Goal: Transaction & Acquisition: Purchase product/service

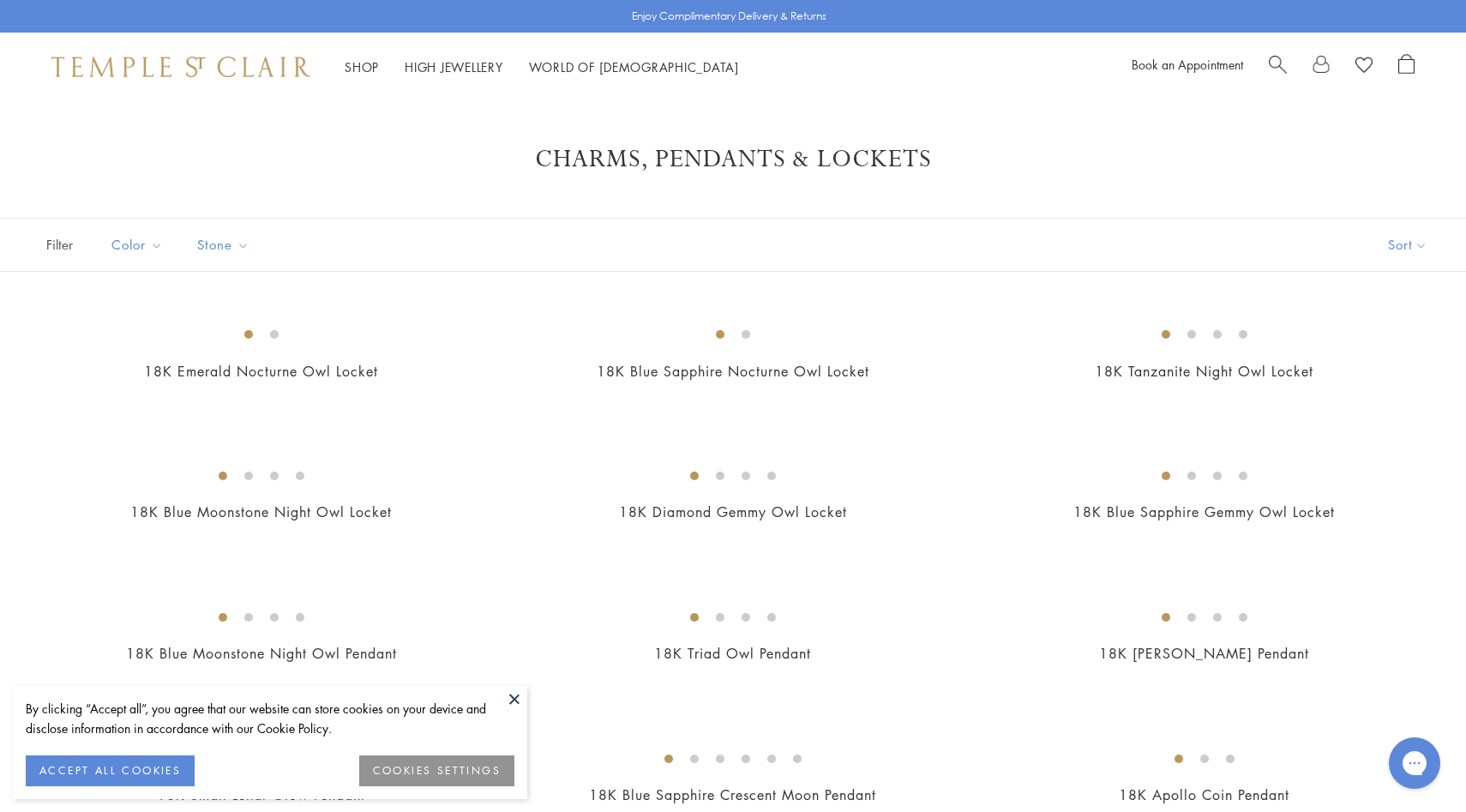
click at [239, 74] on img at bounding box center [181, 67] width 259 height 21
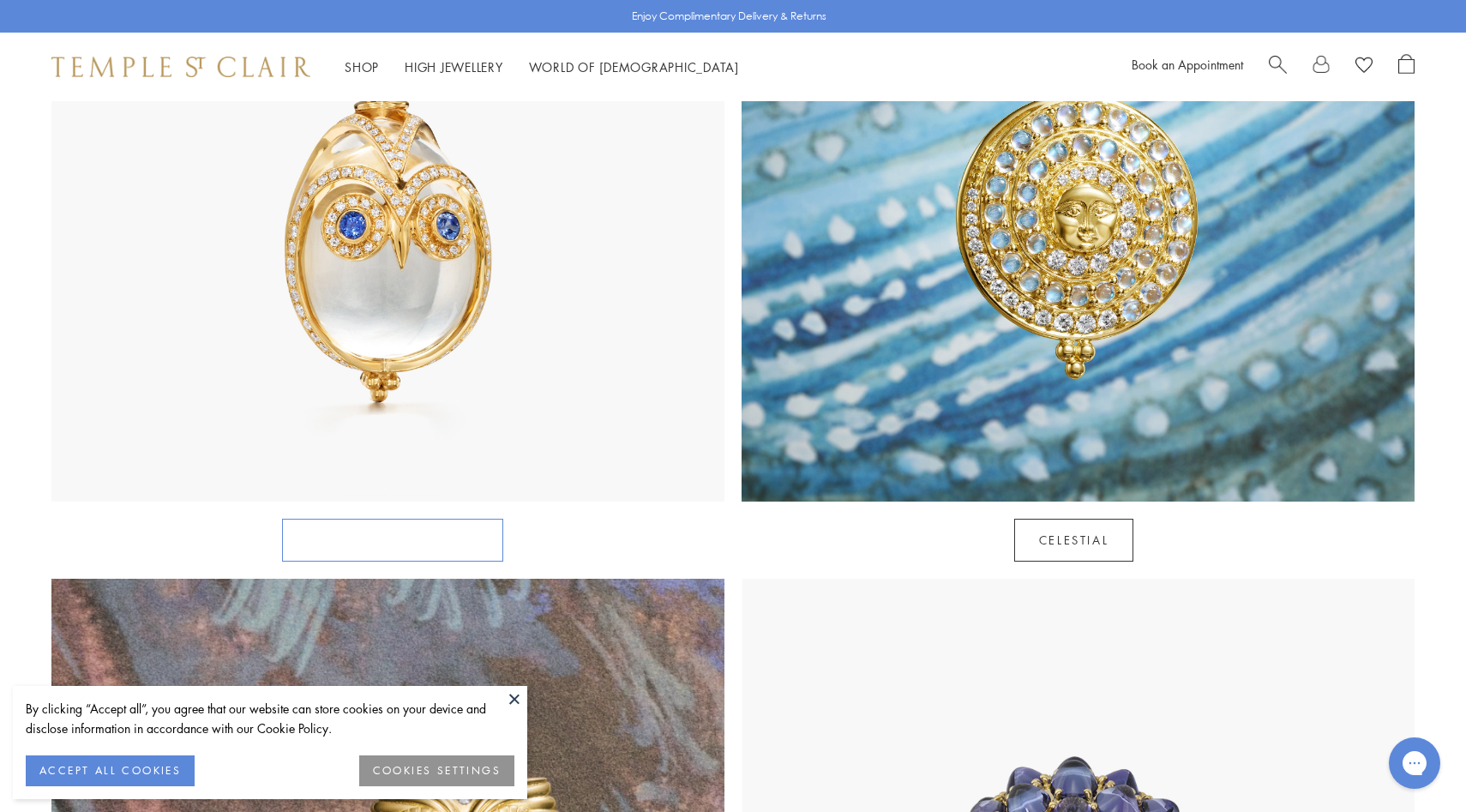
scroll to position [1148, 0]
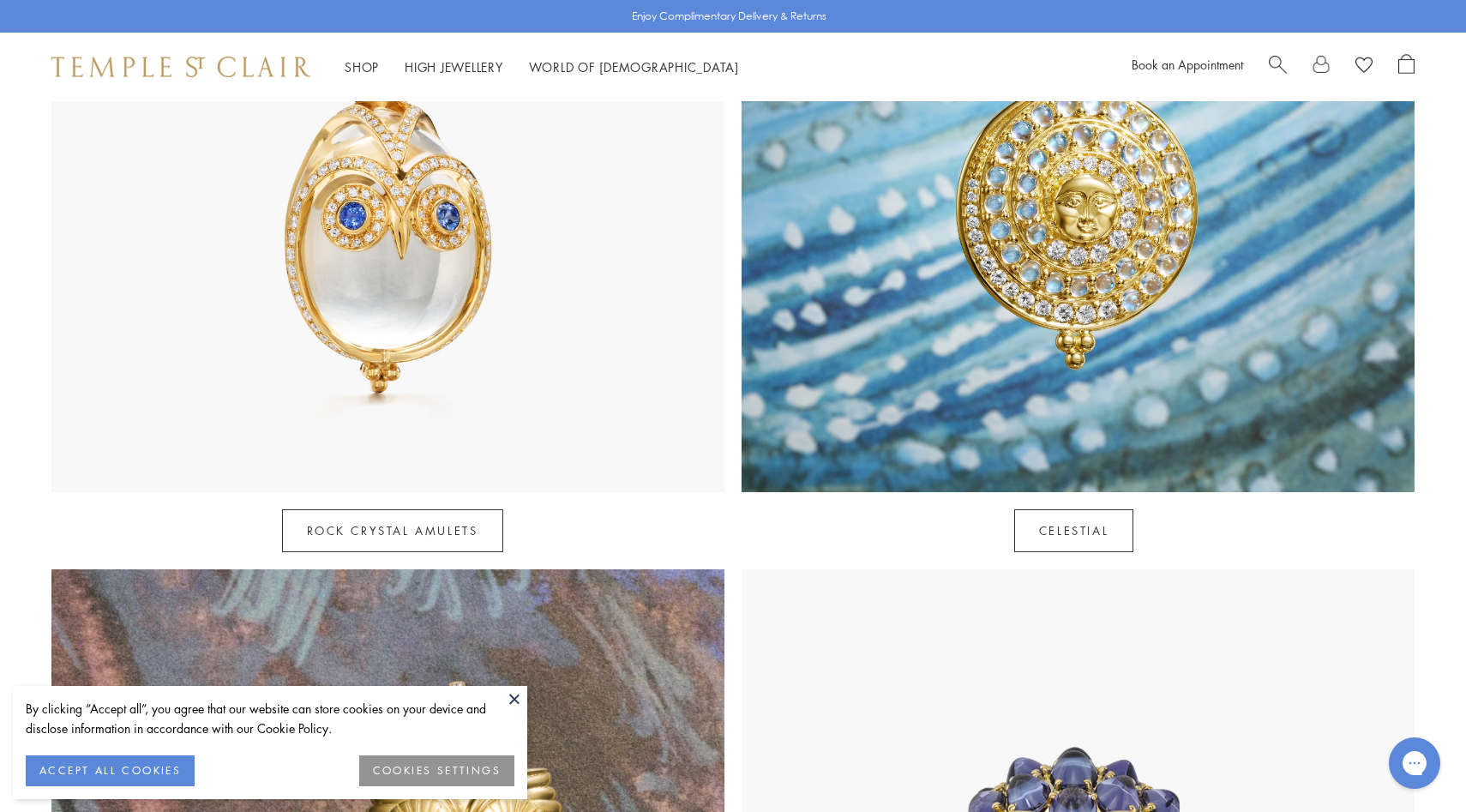
click at [154, 776] on button "ACCEPT ALL COOKIES" at bounding box center [109, 771] width 168 height 31
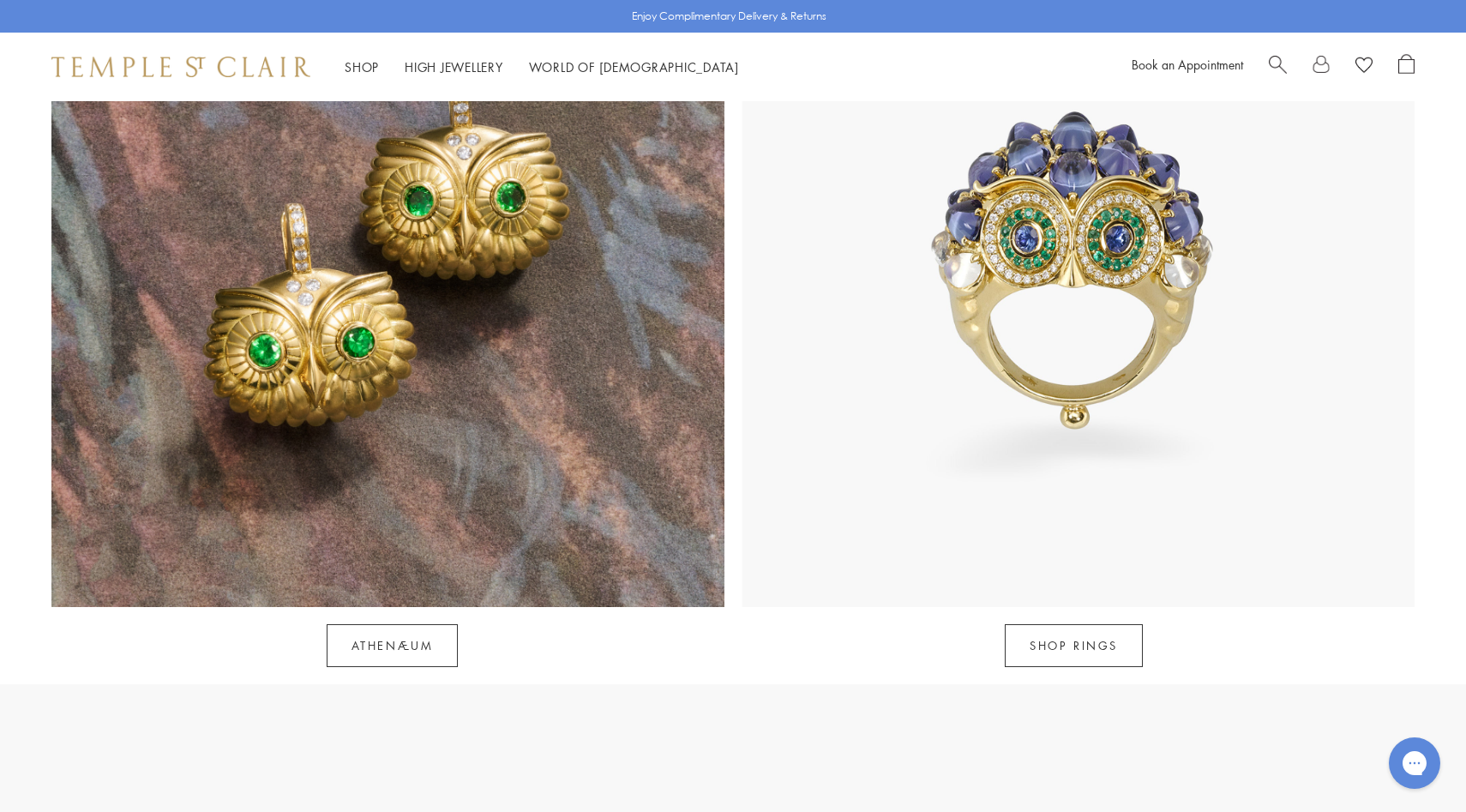
scroll to position [1790, 0]
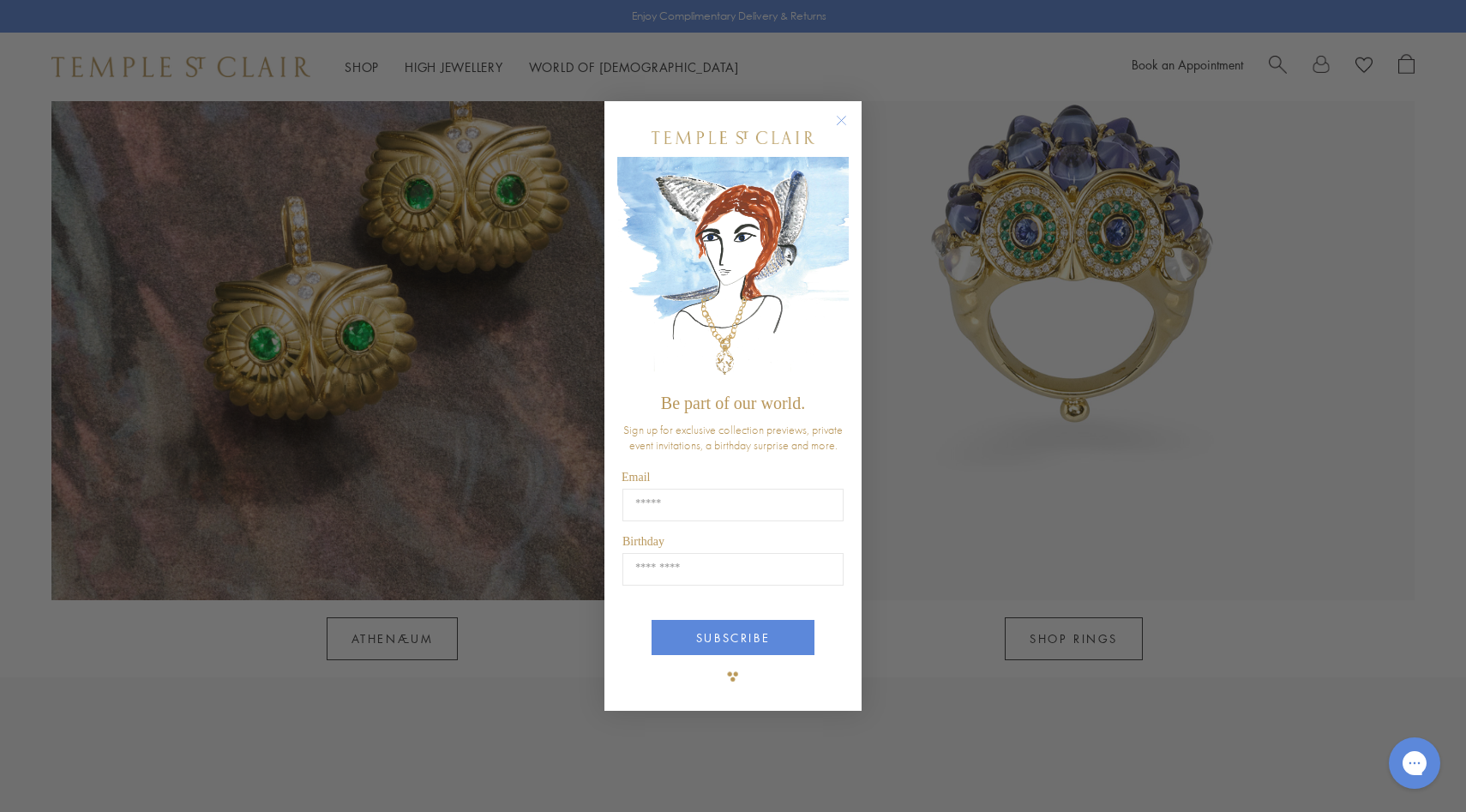
click at [840, 118] on circle "Close dialog" at bounding box center [842, 120] width 21 height 21
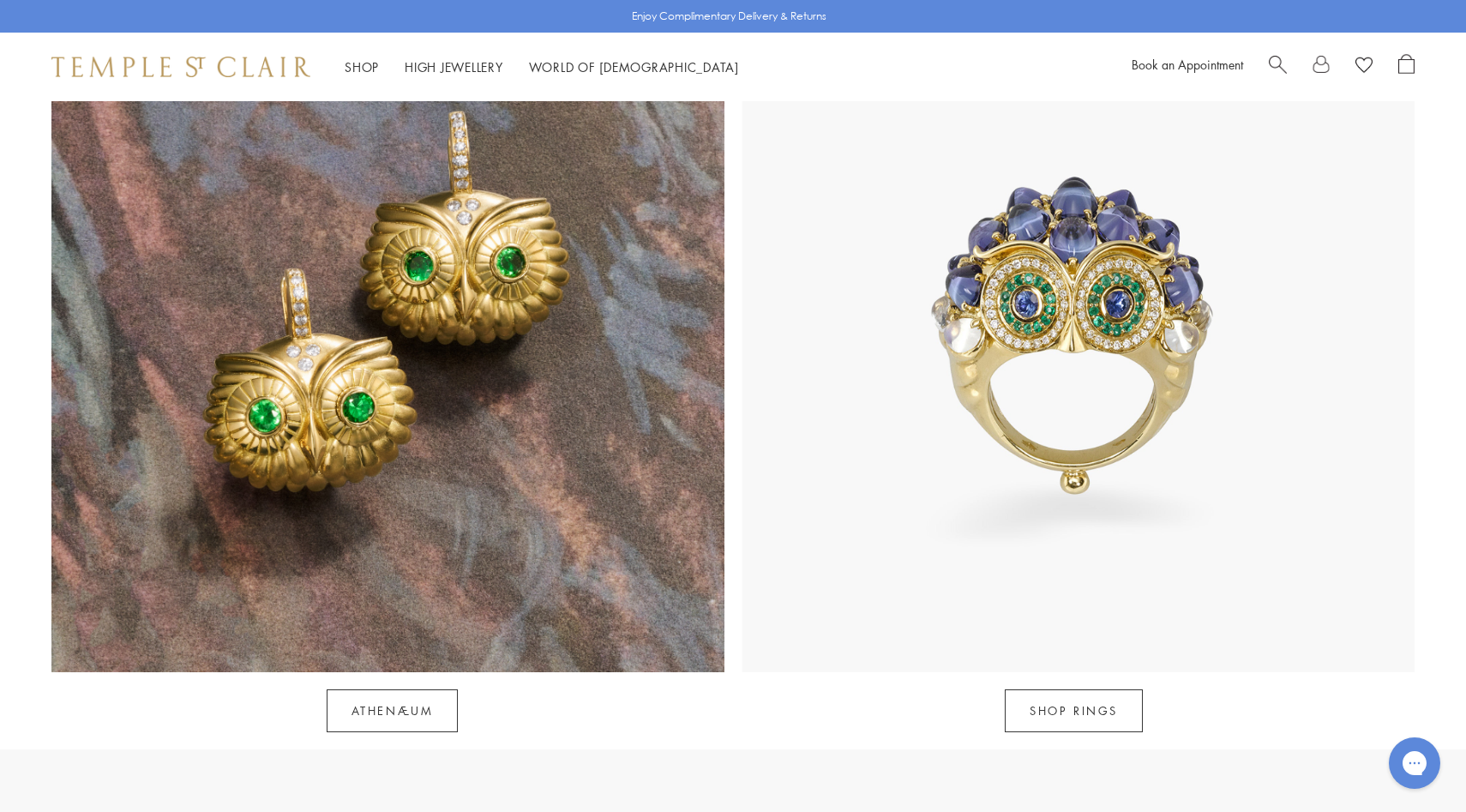
scroll to position [1529, 0]
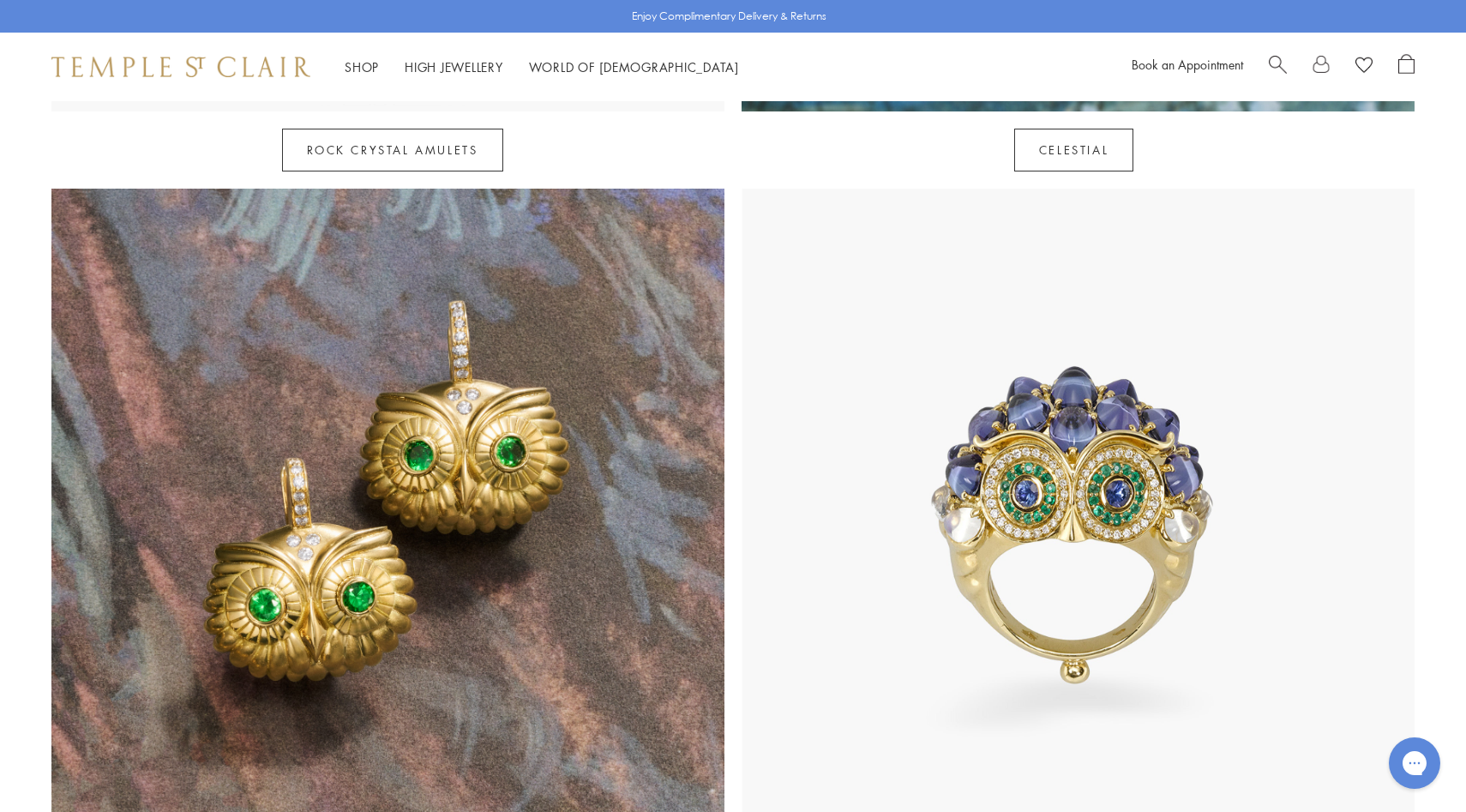
click at [1062, 415] on img at bounding box center [1077, 524] width 673 height 673
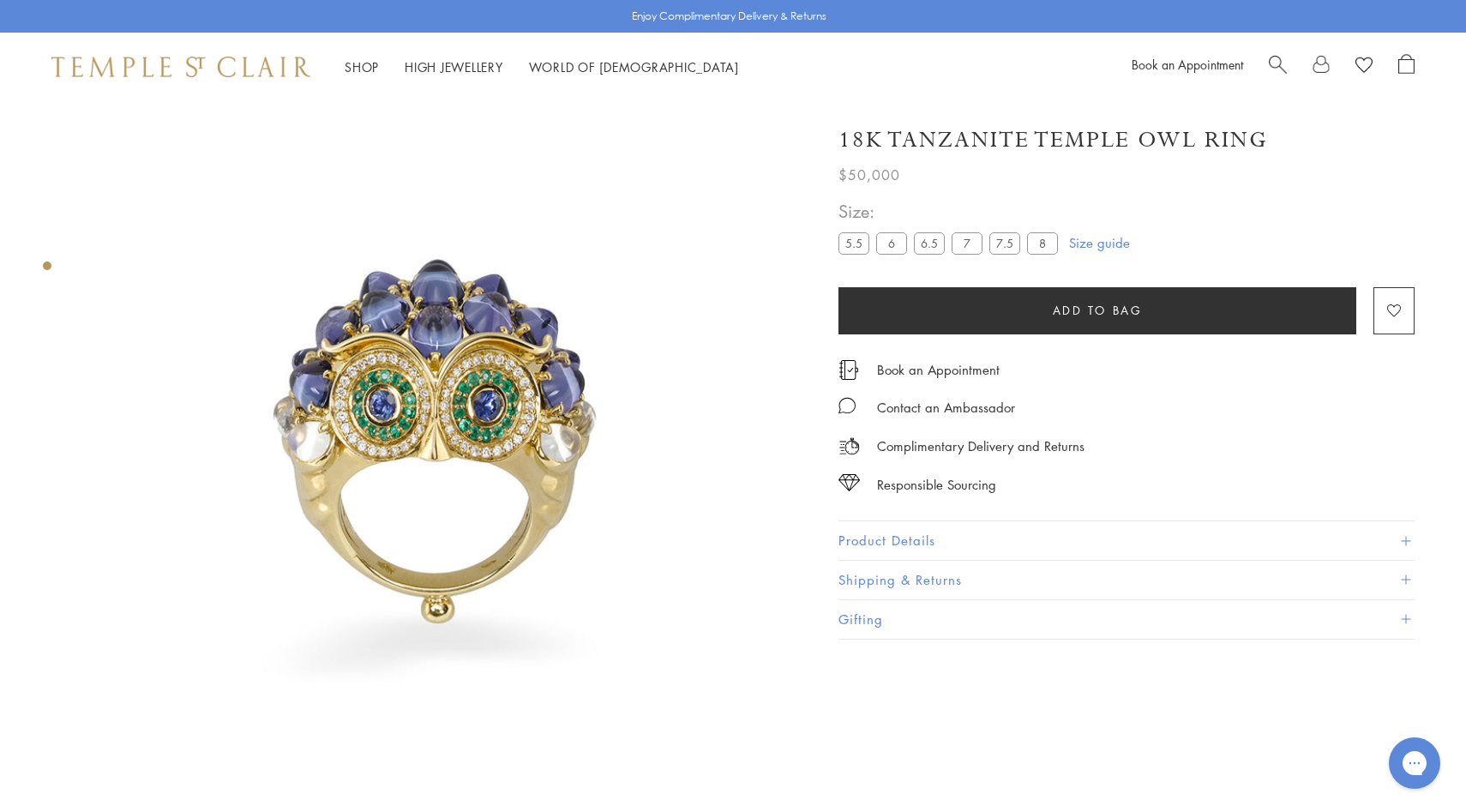
scroll to position [10, 0]
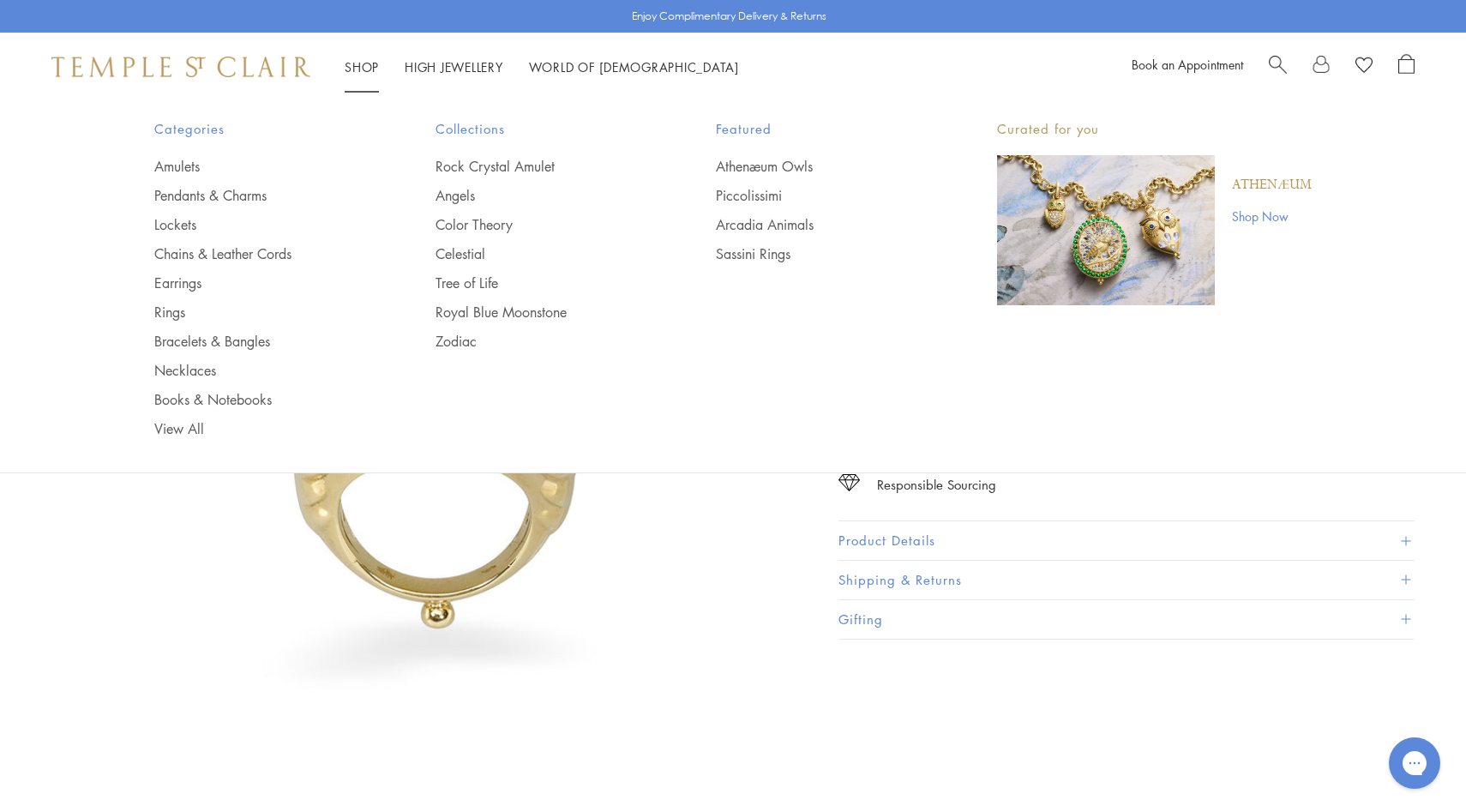
click at [359, 68] on link "Shop Shop" at bounding box center [361, 67] width 34 height 17
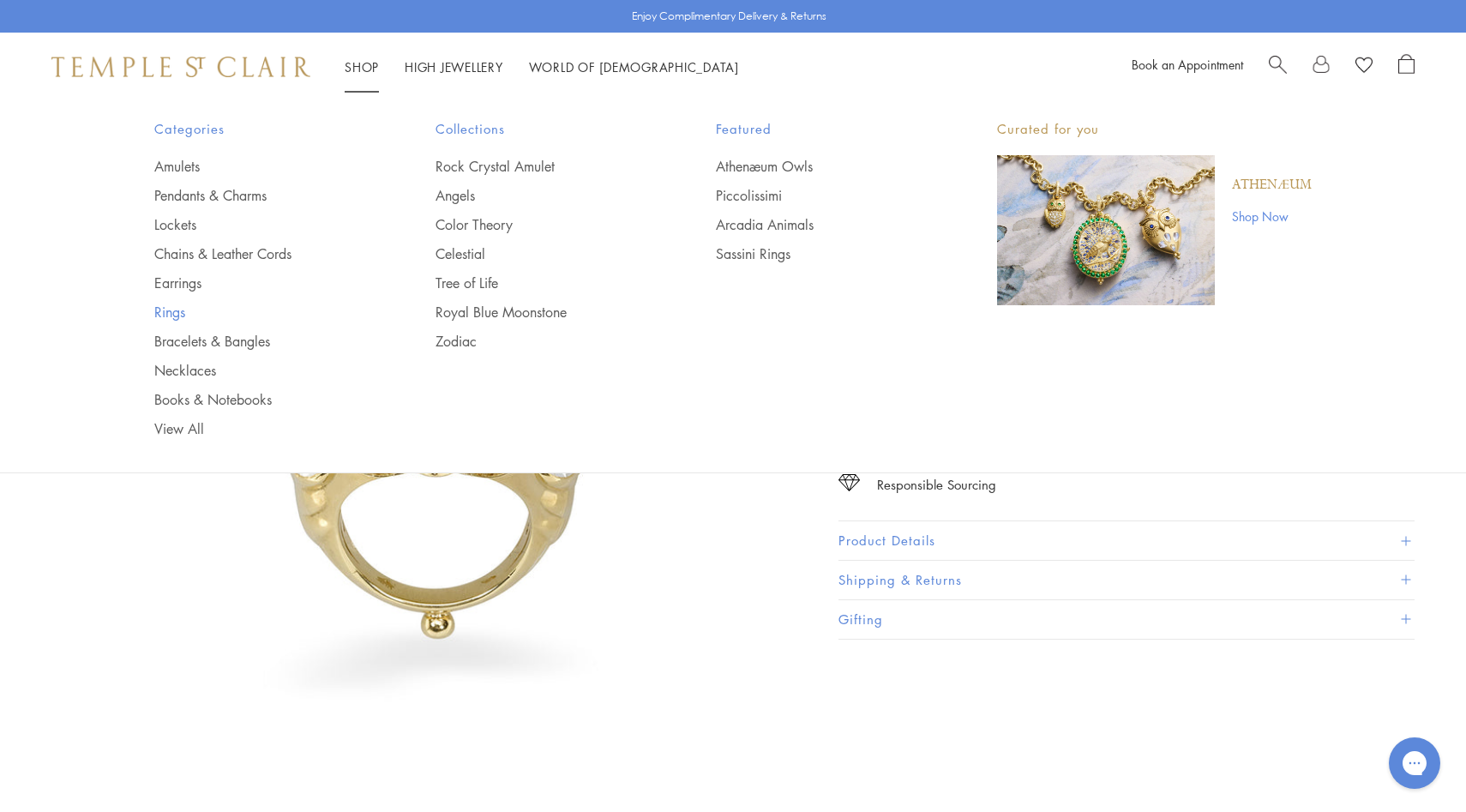
click at [182, 311] on link "Rings" at bounding box center [261, 312] width 213 height 19
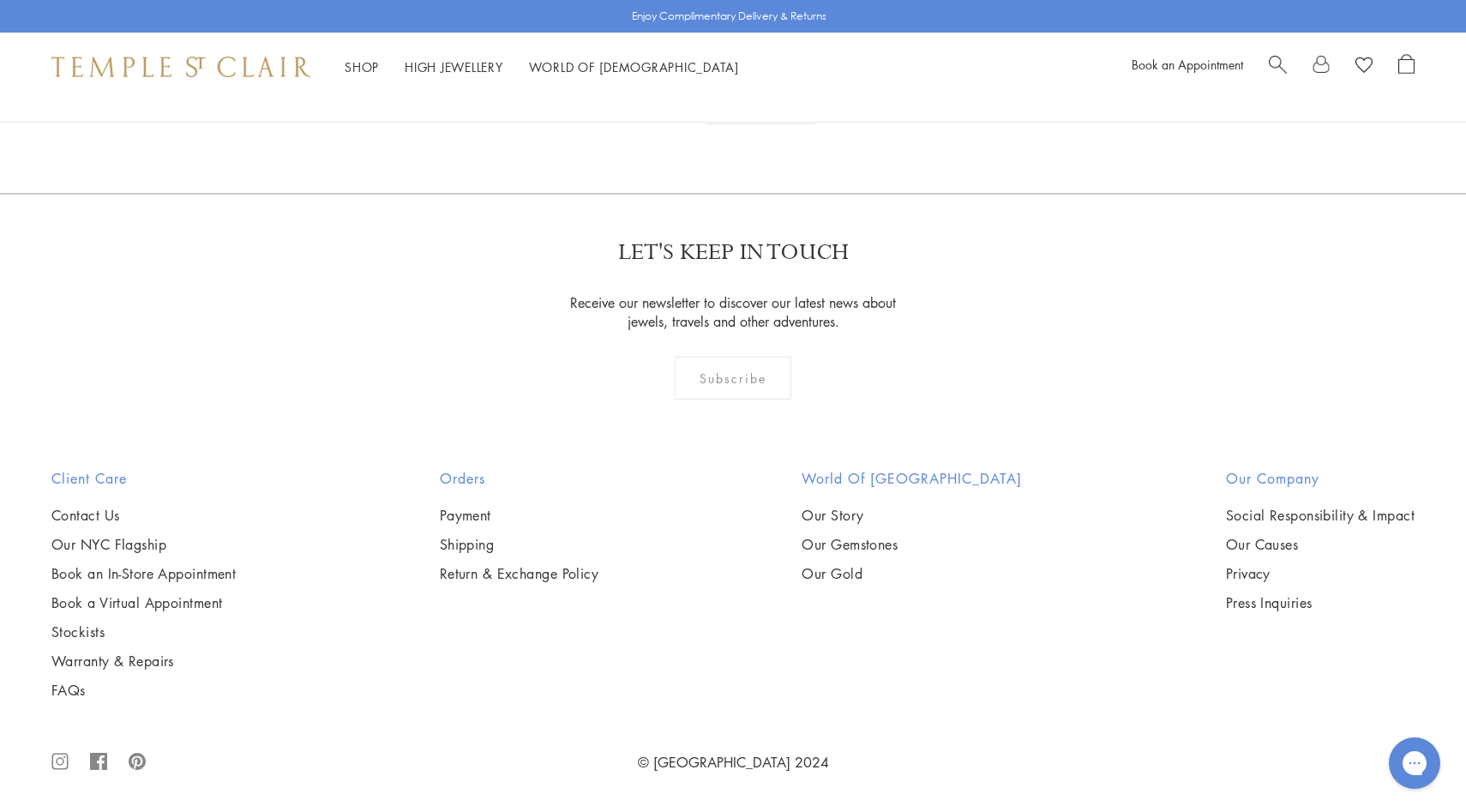
scroll to position [4455, 0]
drag, startPoint x: 348, startPoint y: 719, endPoint x: 226, endPoint y: 715, distance: 122.1
copy link "Horseshoe Ring"
